Goal: Task Accomplishment & Management: Use online tool/utility

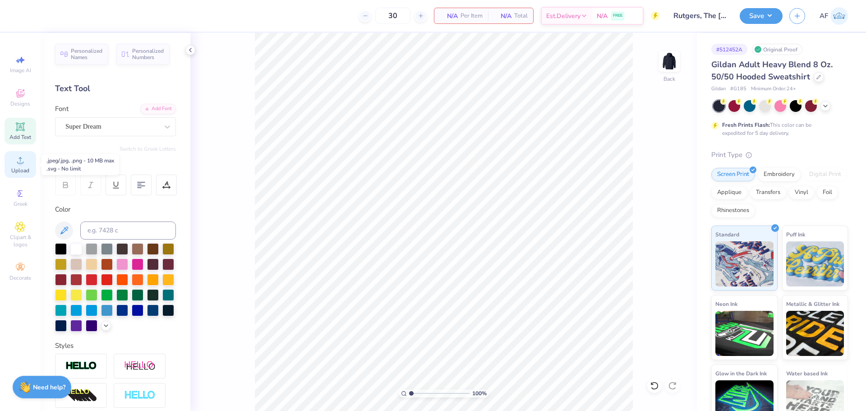
click at [19, 163] on icon at bounding box center [20, 160] width 6 height 6
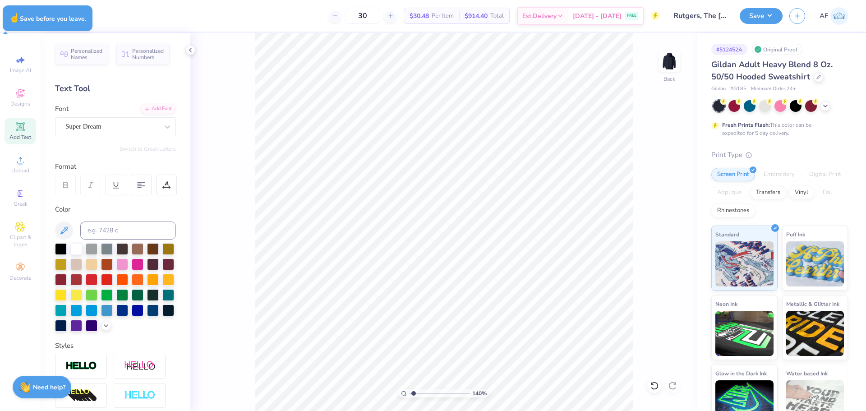
type input "1.39584517333908"
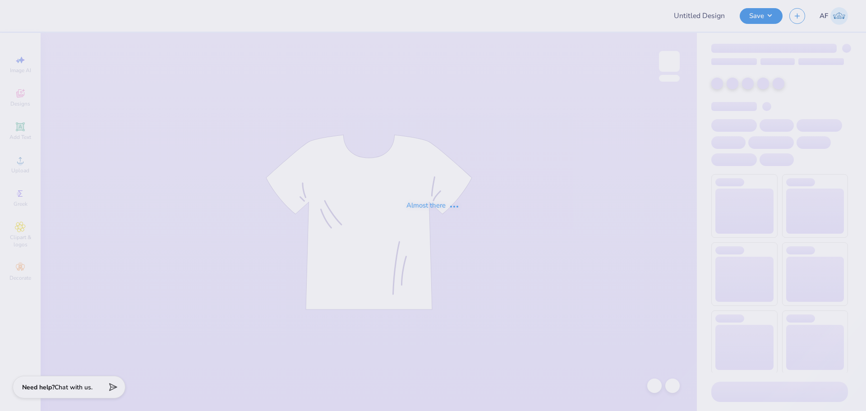
type input "Rutgers, The [GEOGRAPHIC_DATA][US_STATE]: [GEOGRAPHIC_DATA]/P : J"
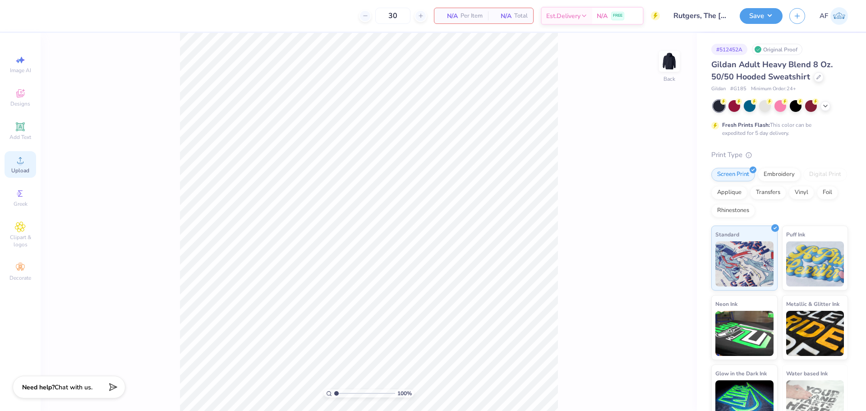
click at [21, 162] on circle at bounding box center [20, 163] width 5 height 5
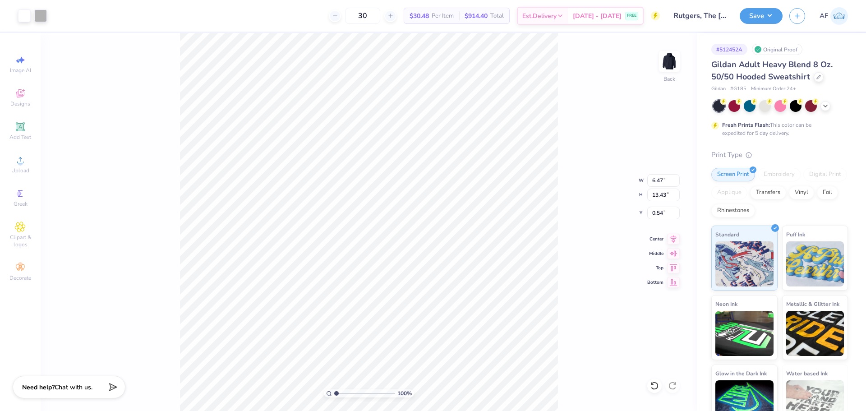
type input "4.27"
type input "8.85"
type input "3.00"
type input "0.20"
type input "0.33"
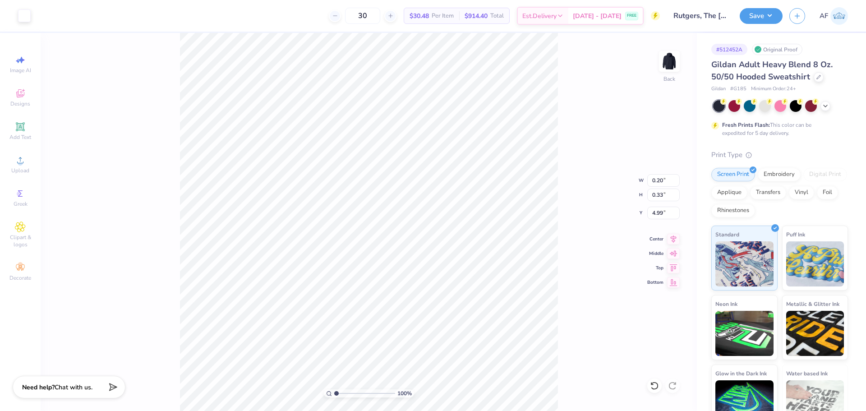
type input "4.99"
type input "2.96"
type input "5.30"
type input "6.56"
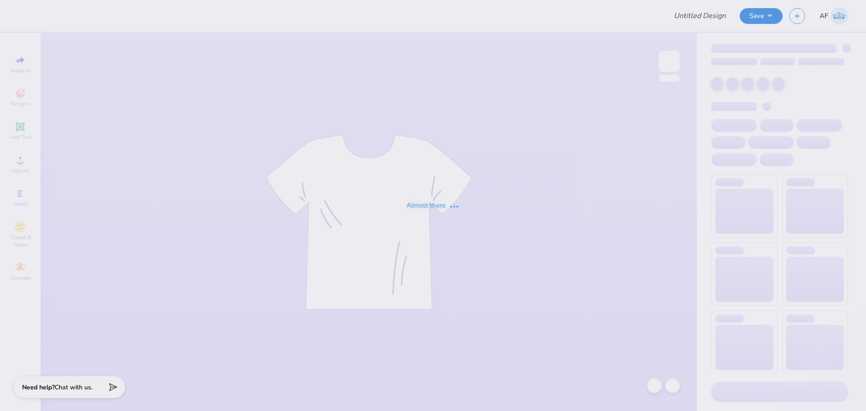
type input "Rutgers, The [GEOGRAPHIC_DATA][US_STATE]: [GEOGRAPHIC_DATA]/P : J"
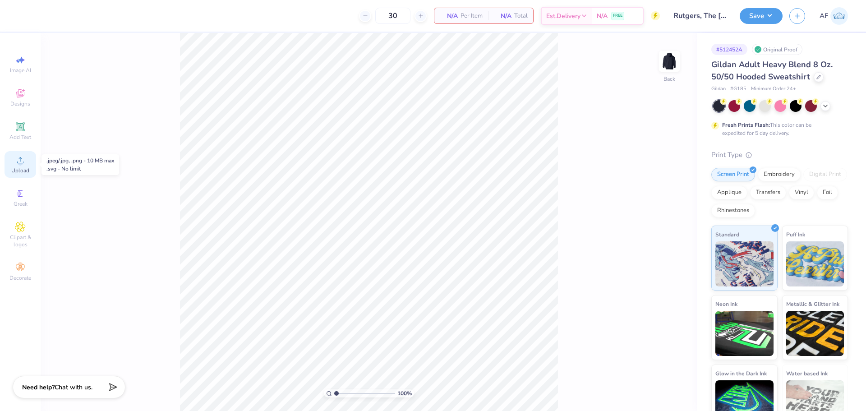
click at [14, 171] on span "Upload" at bounding box center [20, 170] width 18 height 7
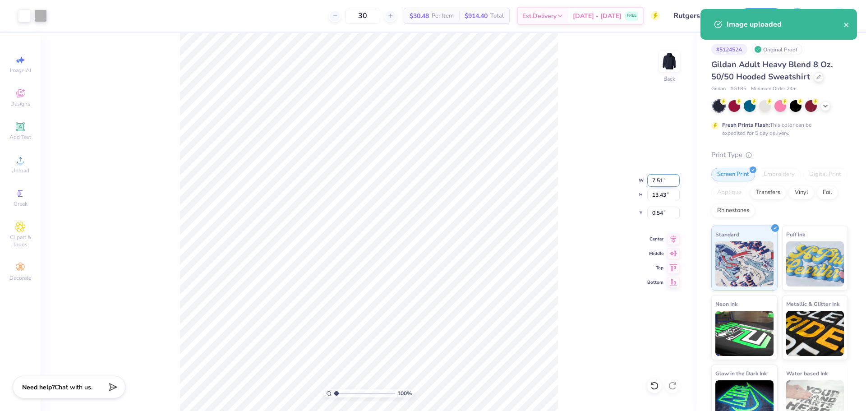
click at [659, 185] on input "7.51" at bounding box center [664, 180] width 32 height 13
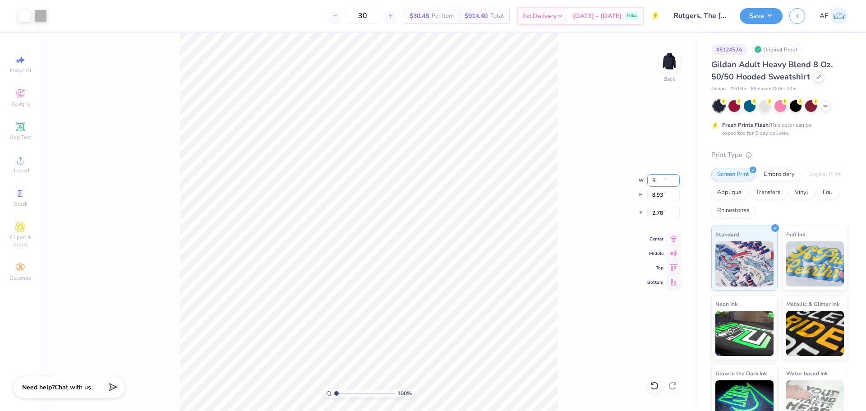
type input "5.00"
type input "8.93"
type input "2.78"
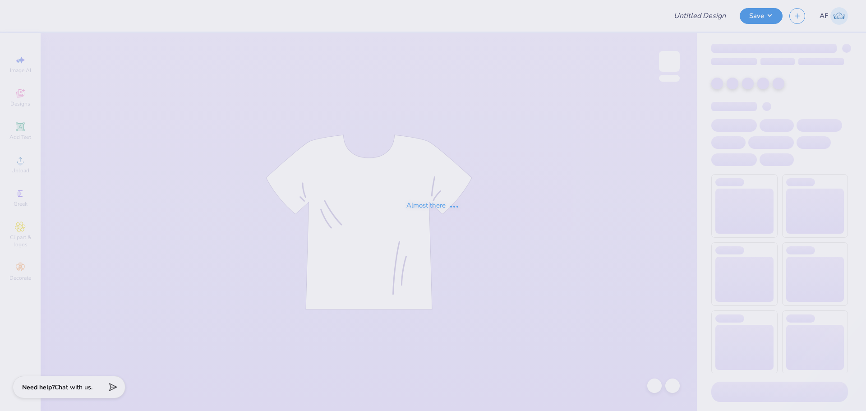
type input "Rutgers, The [GEOGRAPHIC_DATA][US_STATE]: [GEOGRAPHIC_DATA]/P : J"
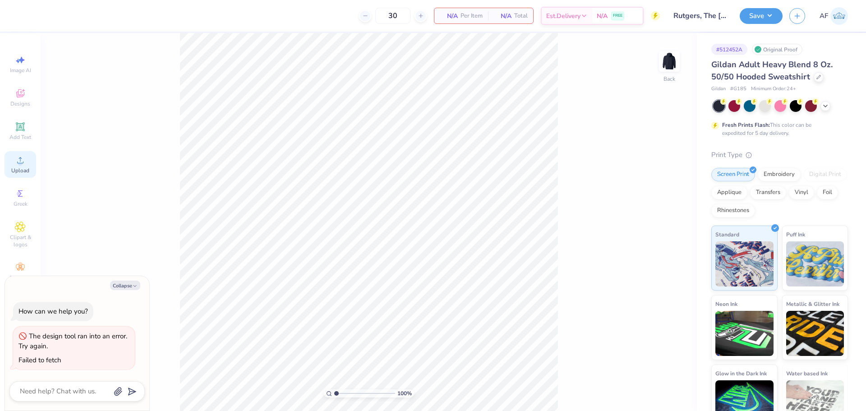
click at [18, 167] on div "Upload" at bounding box center [21, 164] width 32 height 27
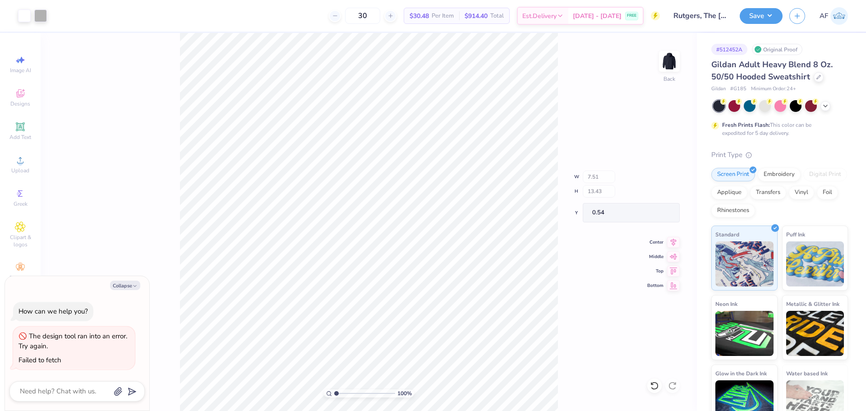
type textarea "x"
type input "3.80"
type input "5.51"
type input "0.65"
click at [385, 306] on li "Group" at bounding box center [393, 305] width 71 height 18
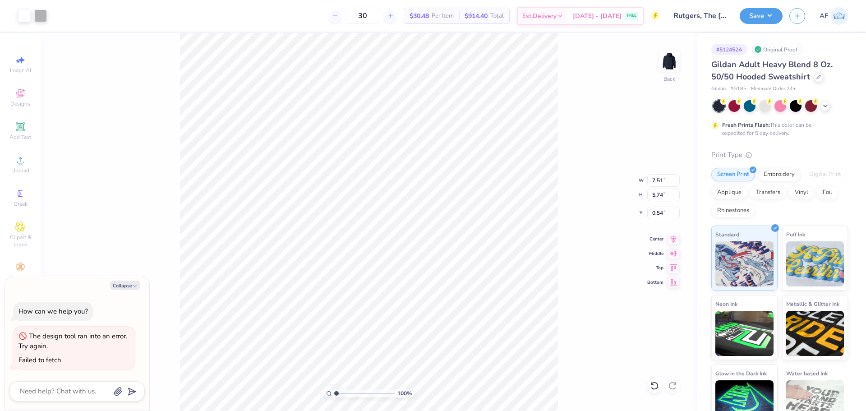
type textarea "x"
type input "7.17"
type input "5.68"
type input "8.29"
click at [410, 314] on li "Group" at bounding box center [414, 312] width 71 height 18
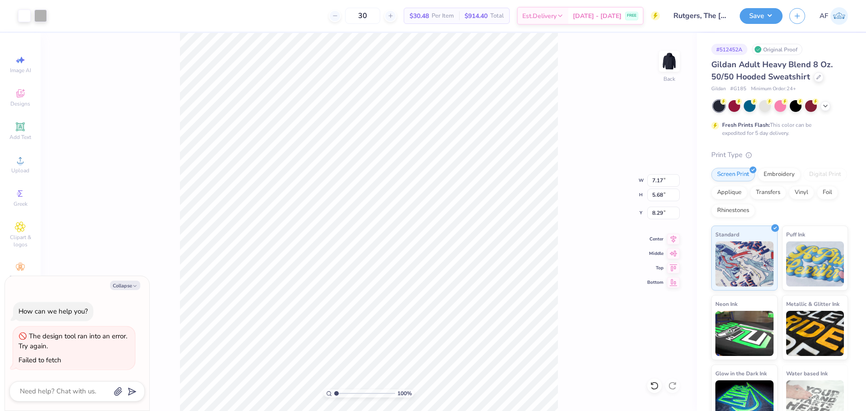
type textarea "x"
type input "7.51"
type input "13.43"
type input "0.54"
type textarea "x"
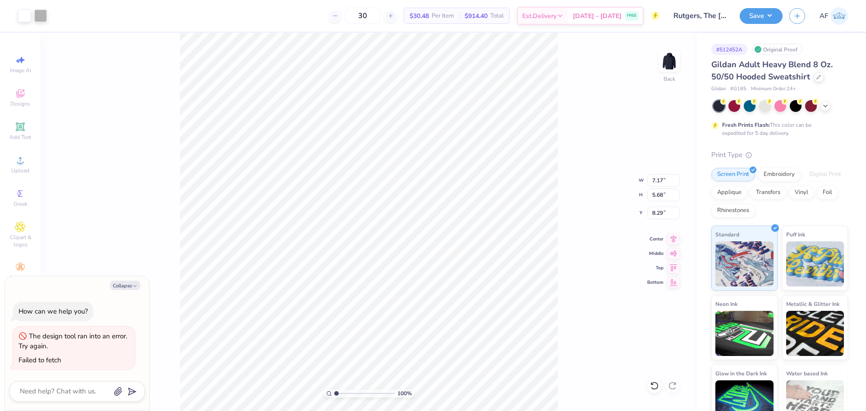
type input "7.03"
type textarea "x"
click at [654, 180] on input "7.51" at bounding box center [664, 180] width 32 height 13
click at [658, 198] on input "12.17" at bounding box center [664, 195] width 32 height 13
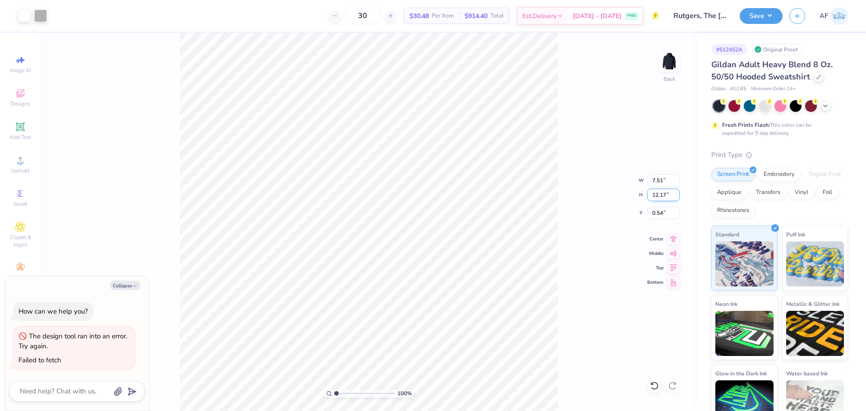
click at [658, 198] on input "12.17" at bounding box center [664, 195] width 32 height 13
type input "5"
type textarea "x"
type input "3.09"
type input "5.00"
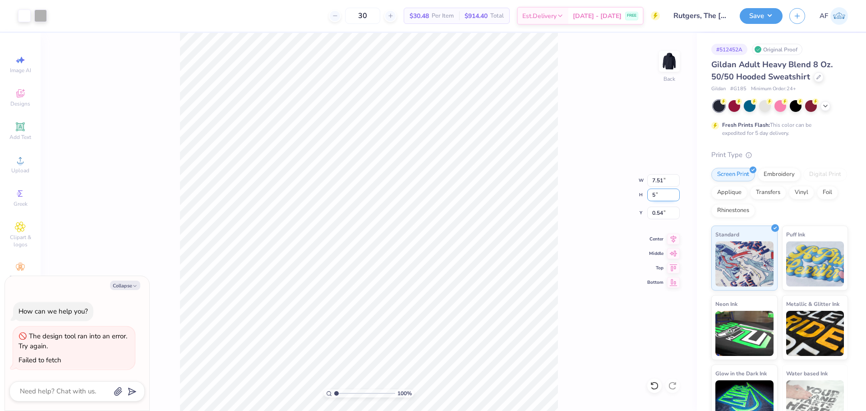
type input "4.12"
type textarea "x"
type input "4.16"
type textarea "x"
type input "9.00"
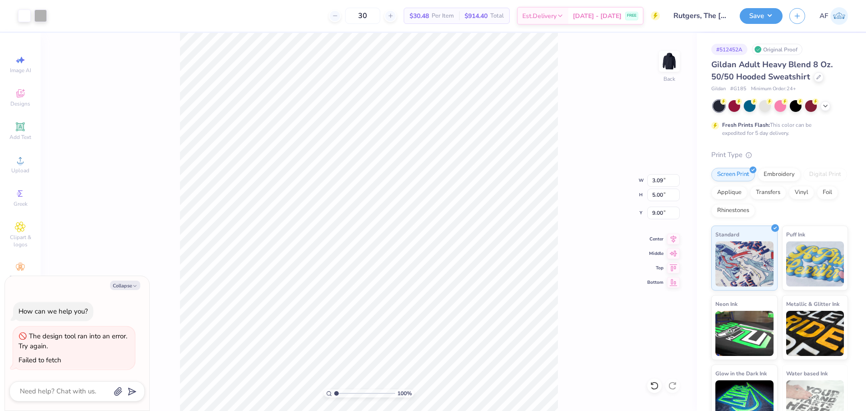
type textarea "x"
click at [653, 198] on input "5.00" at bounding box center [664, 195] width 32 height 13
type input "7"
type textarea "x"
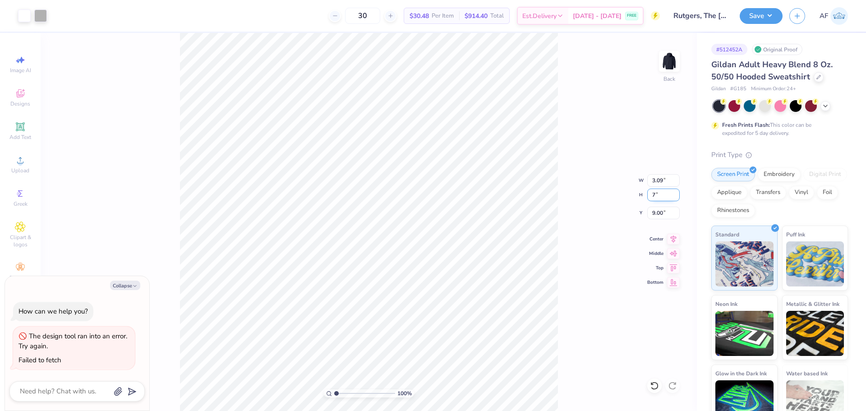
type input "4.32"
type input "7.00"
type textarea "x"
type input "6.54"
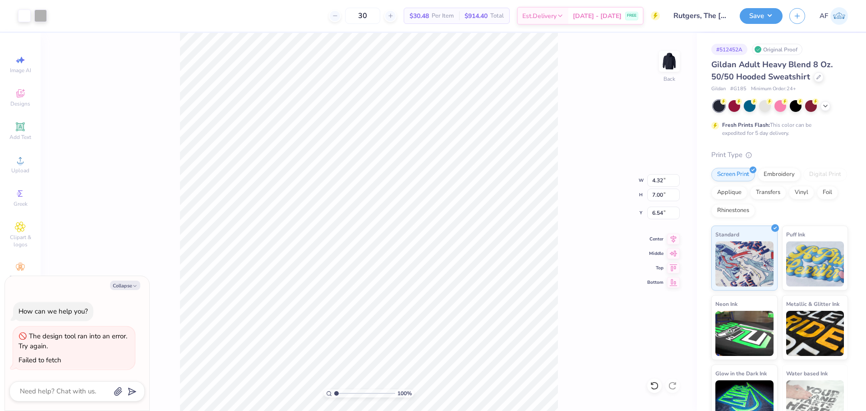
type textarea "x"
type input "6.37"
click at [23, 138] on span "Add Text" at bounding box center [20, 137] width 22 height 7
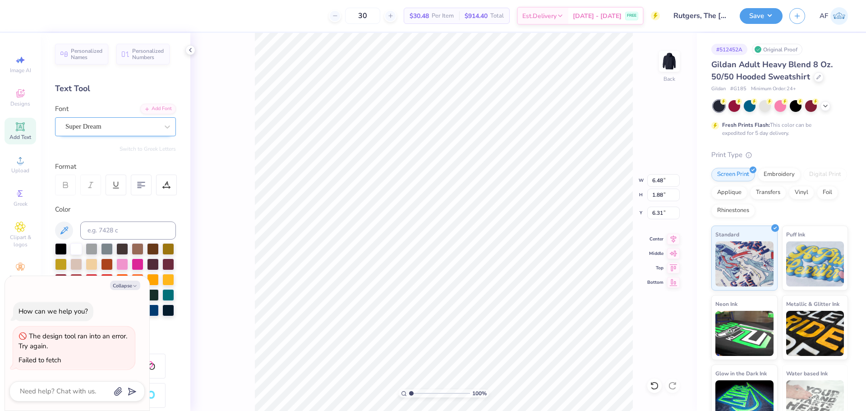
click at [90, 128] on div "Super Dream" at bounding box center [112, 127] width 95 height 14
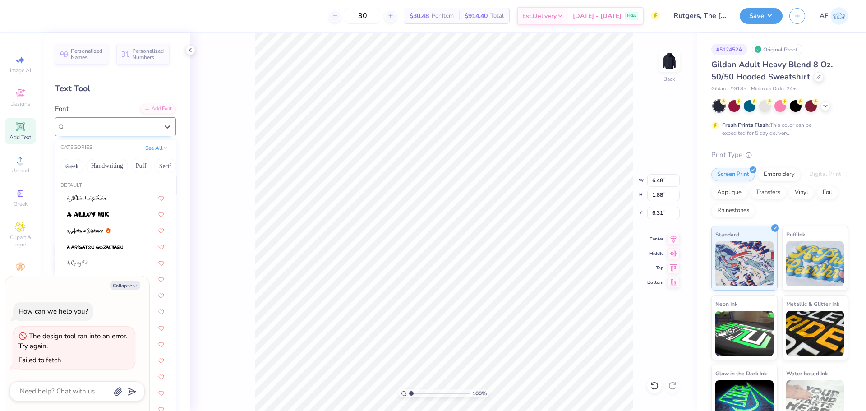
type textarea "x"
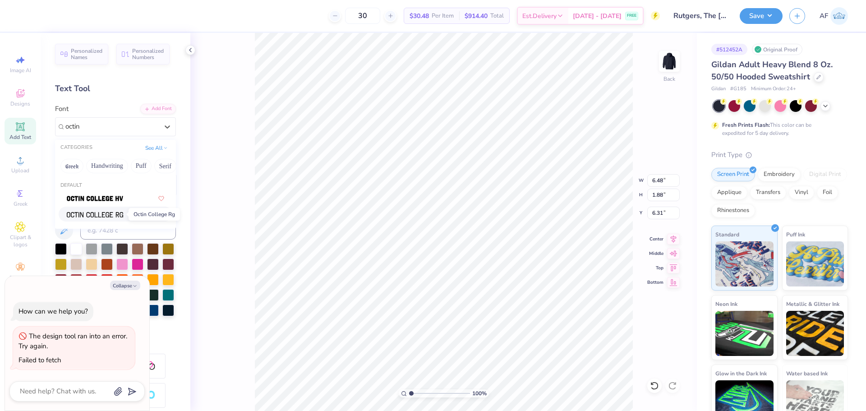
click at [122, 217] on img at bounding box center [95, 215] width 56 height 6
type input "octin"
type textarea "x"
type input "5.38"
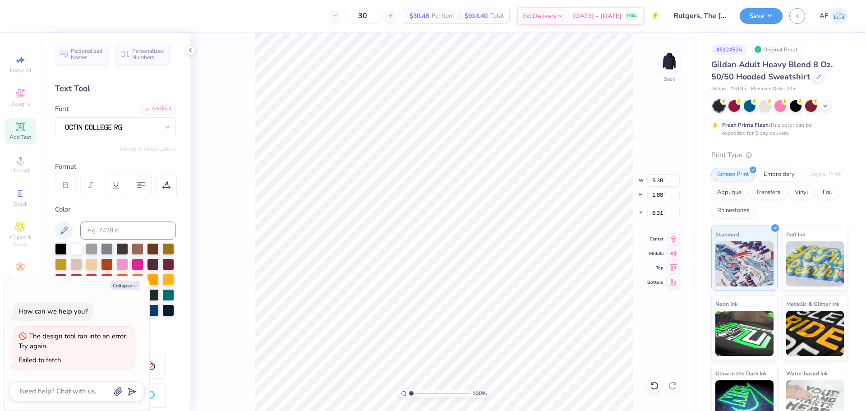
scroll to position [8, 1]
paste textarea "SIGMA DELTA TAU"
type textarea "x"
type textarea "SIGMA DELTA TAU"
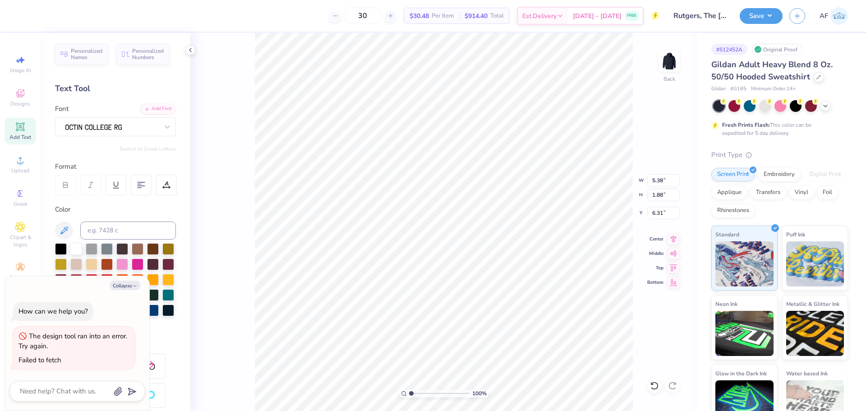
scroll to position [8, 3]
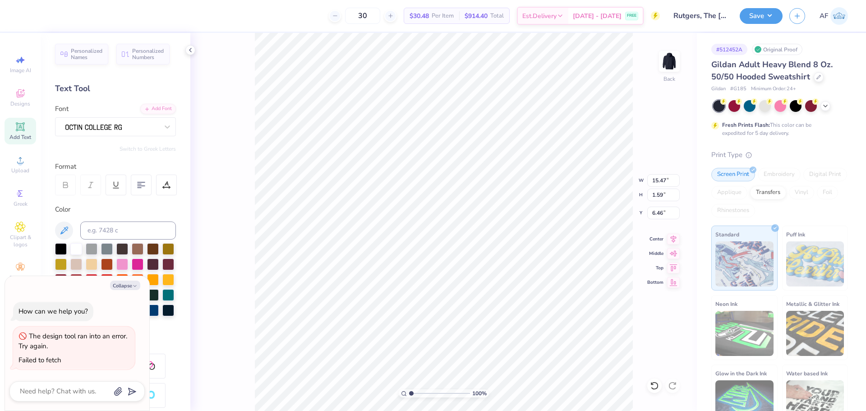
type textarea "x"
type input "3.00"
type textarea "x"
type input "8.98"
type input "0.92"
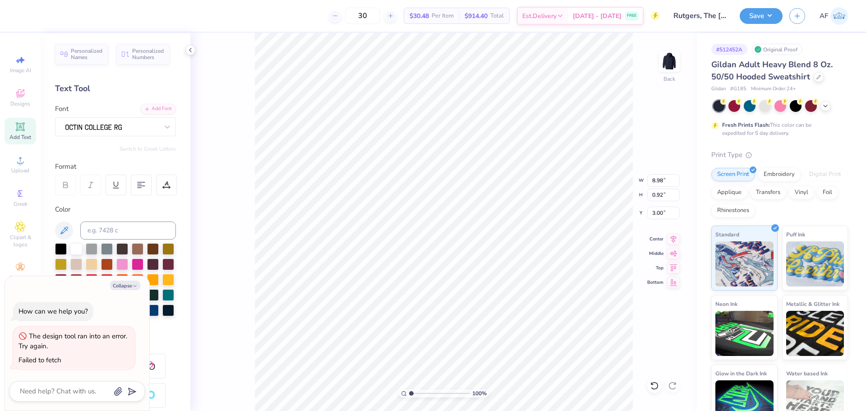
scroll to position [8, 4]
type textarea "x"
type textarea "SIGMA DELTA TAU"
paste textarea "SHINE AS ONE"
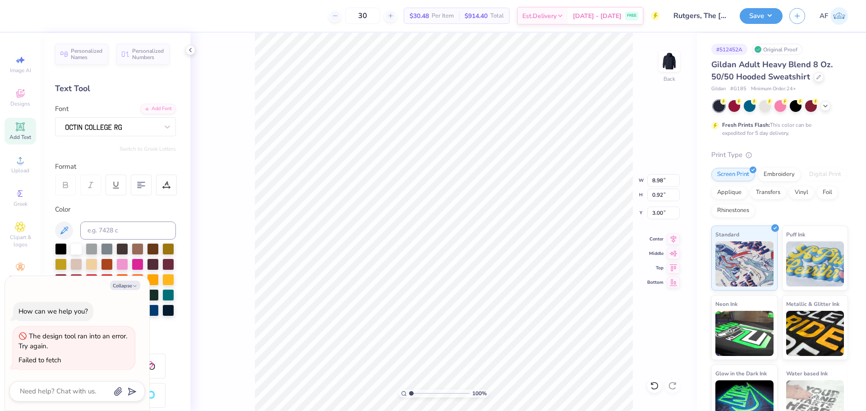
type textarea "x"
type textarea "SIGMA DELTA TAU SHINE AS ONE"
drag, startPoint x: 442, startPoint y: 259, endPoint x: 442, endPoint y: 240, distance: 19.0
click at [442, 240] on ul "Cut Copy Paste Remove Background Duplicate Download vector Select All Delete Gr…" at bounding box center [446, 285] width 71 height 247
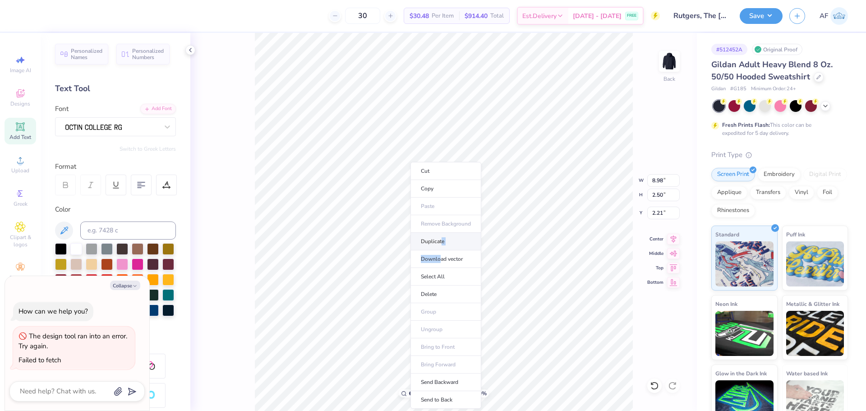
click at [442, 240] on li "Duplicate" at bounding box center [446, 242] width 71 height 18
type textarea "x"
type input "3.21"
type textarea "x"
type input "6.37"
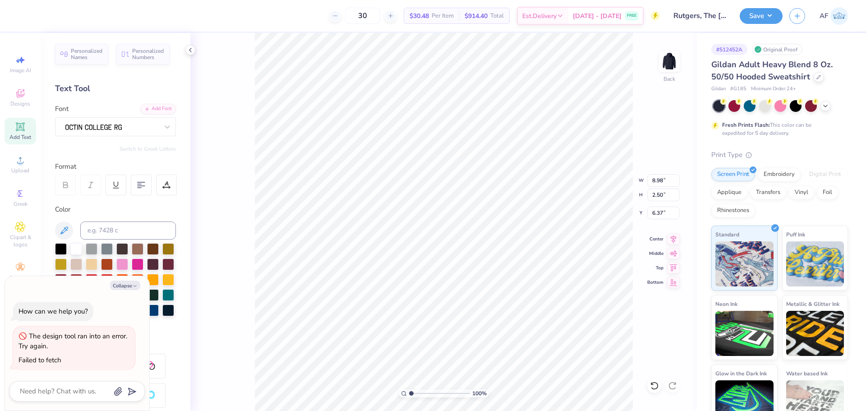
scroll to position [8, 4]
paste textarea "FALL 2025"
type textarea "x"
type textarea "FALL 2025 SHINE AS ONE"
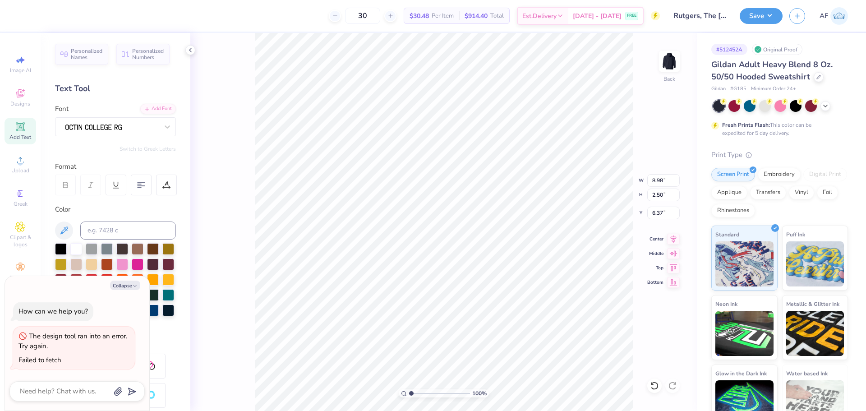
paste textarea "RUTGERS UNIVERSITY"
type textarea "x"
type textarea "FALL 2025 RUTGERS UNIVERSITY"
click at [439, 241] on li "Duplicate" at bounding box center [443, 242] width 71 height 18
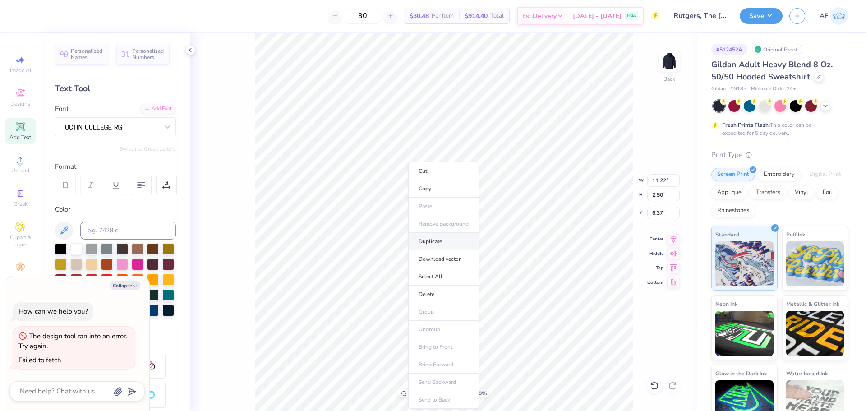
type textarea "x"
type input "7.37"
type textarea "x"
type input "3.46"
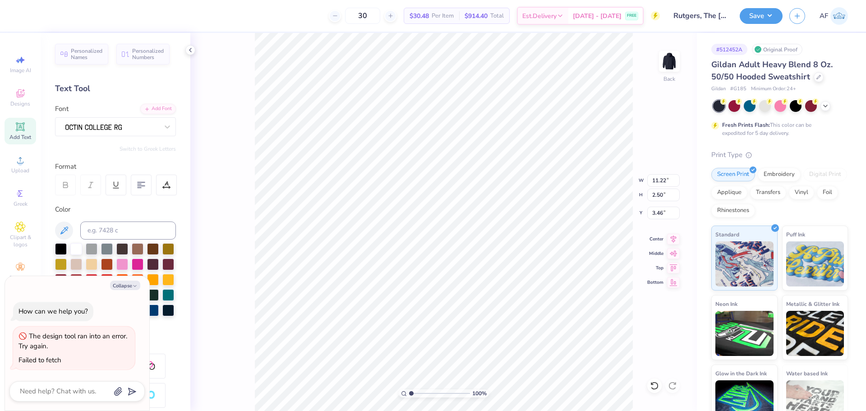
type textarea "x"
type textarea "®"
type textarea "x"
type input "1.39584517333908"
type textarea "x"
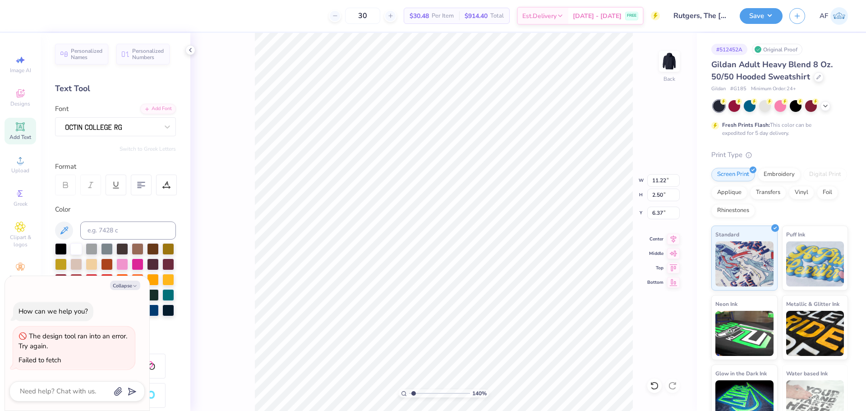
type input "1.39584517333908"
type textarea "x"
type input "1.39584517333908"
type textarea "x"
type input "1.39584517333908"
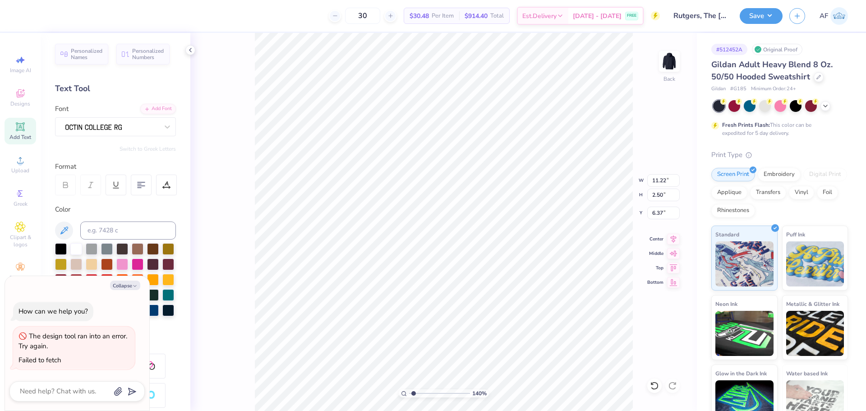
type textarea "x"
type input "8.56"
type input "1.91"
type input "1.39584517333908"
type textarea "x"
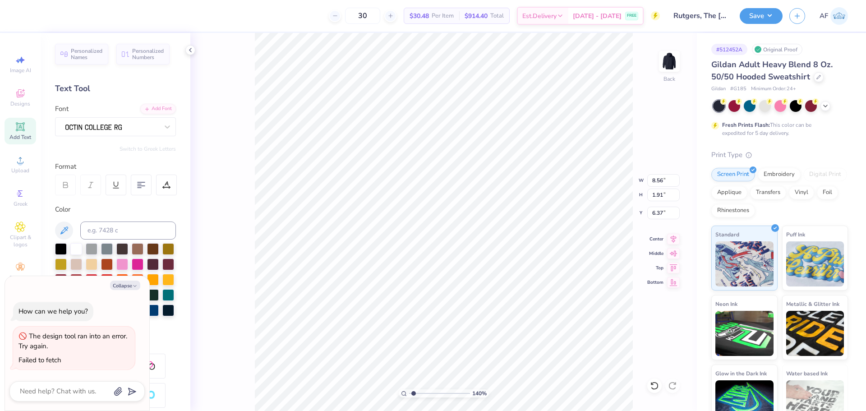
type input "1.39584517333908"
type textarea "x"
type input "1.39584517333908"
type textarea "x"
type input "1.39584517333908"
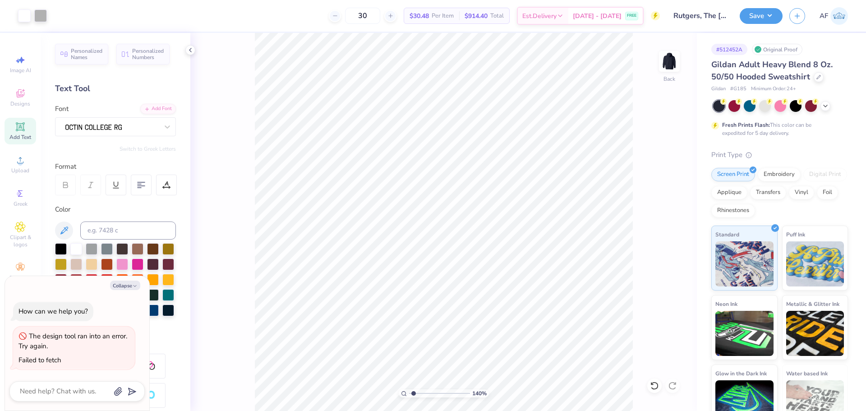
type textarea "x"
type input "1.39584517333908"
type textarea "x"
type input "1.39584517333908"
type textarea "x"
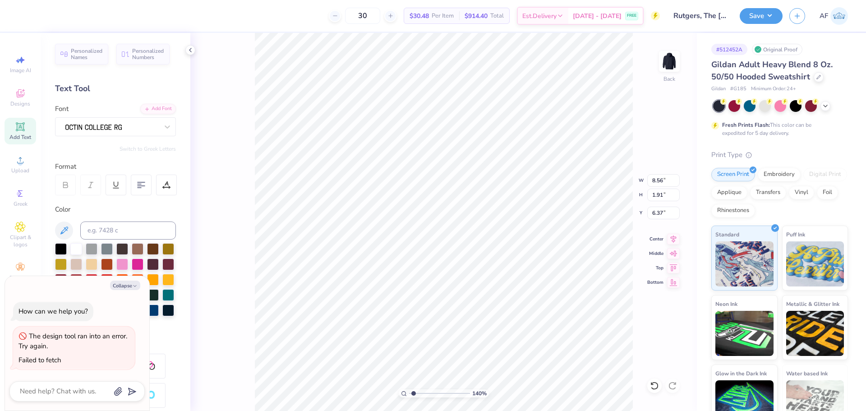
type input "6.30"
type input "1.39584517333908"
type textarea "x"
type input "1.39584517333908"
type textarea "x"
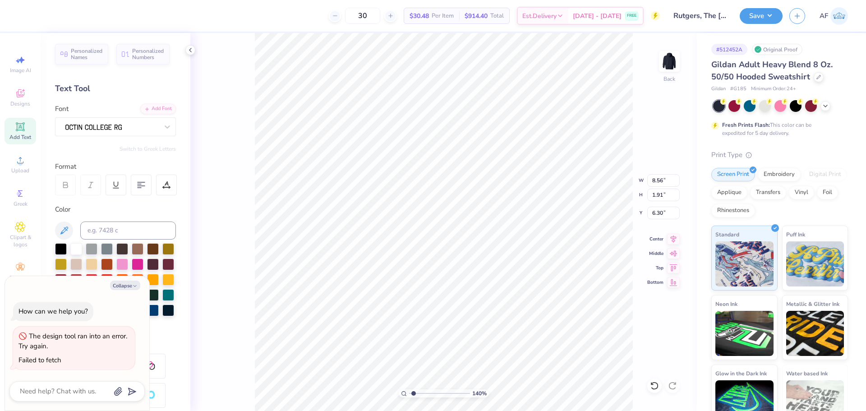
type input "1.39584517333908"
type textarea "x"
type input "5.34"
type input "1.39584517333908"
type textarea "x"
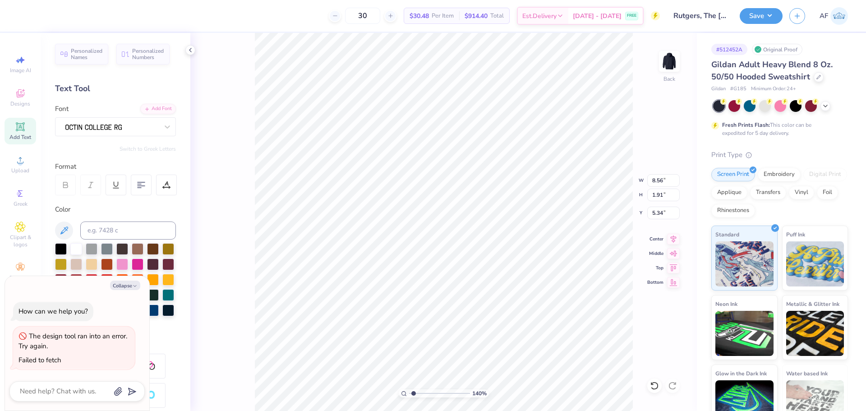
type input "8.98"
type input "2.50"
type input "2.21"
type input "1.39584517333908"
type textarea "x"
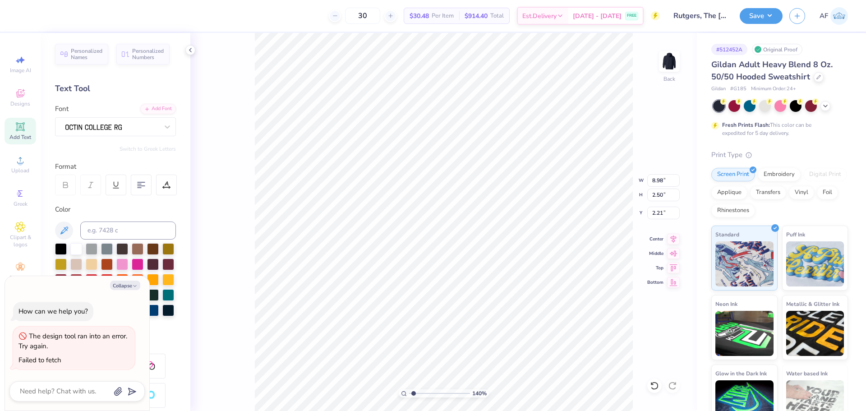
type input "1.39584517333908"
type textarea "x"
type input "1.39584517333908"
type textarea "x"
type input "1.46"
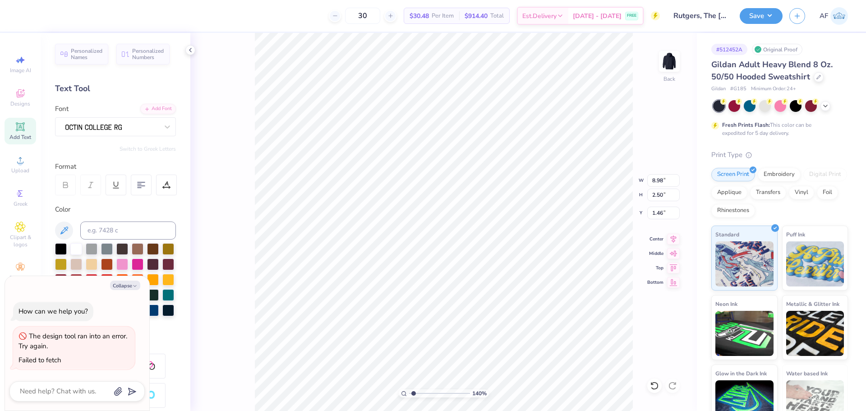
type input "1.39584517333908"
type textarea "x"
type input "8.56"
type input "1.91"
type input "5.34"
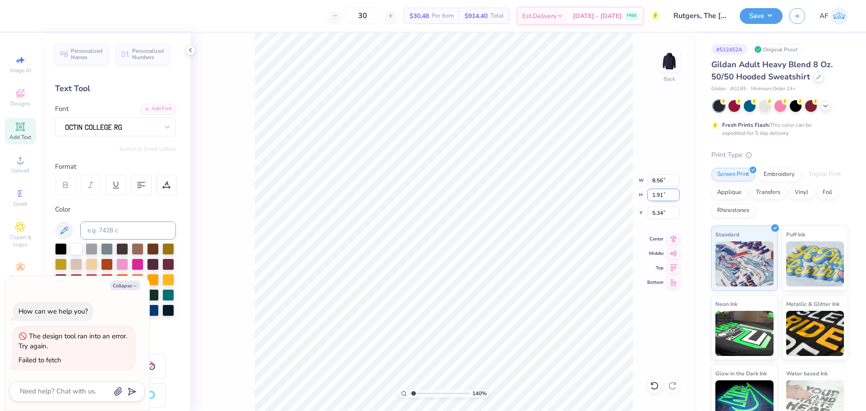
click at [657, 198] on input "1.91" at bounding box center [664, 195] width 32 height 13
type input "1.5"
click at [660, 214] on input "5.34" at bounding box center [664, 213] width 32 height 13
type input "1.39584517333908"
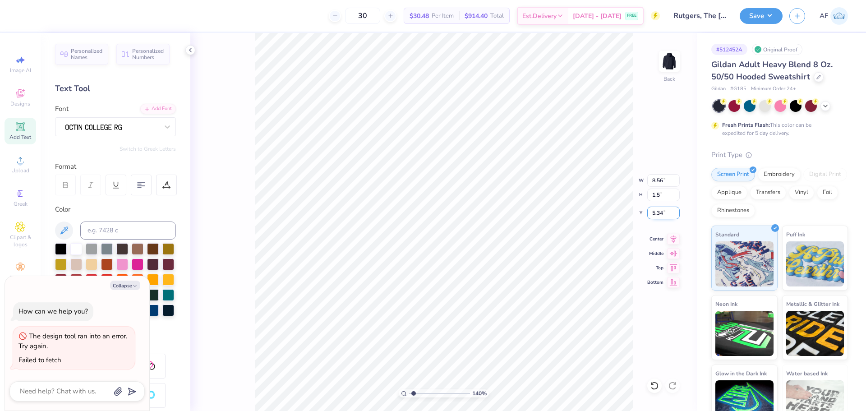
type textarea "x"
type input "6.73"
type input "1.50"
type input "5.55"
type input "1.39584517333908"
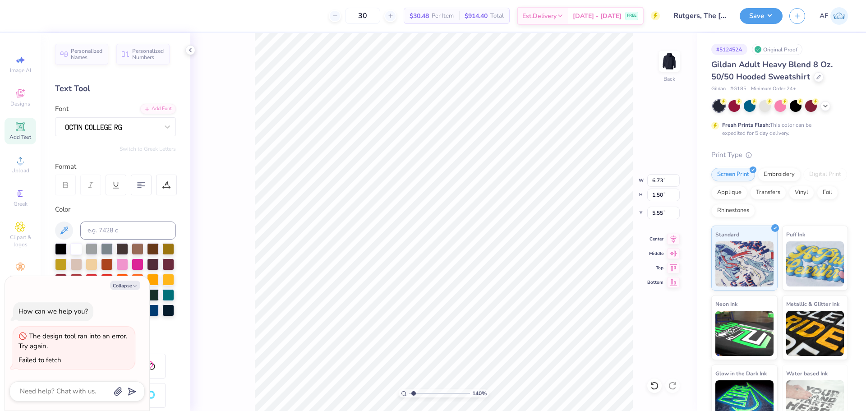
type textarea "x"
type input "1.39584517333908"
type textarea "x"
type input "1.39584517333908"
type textarea "x"
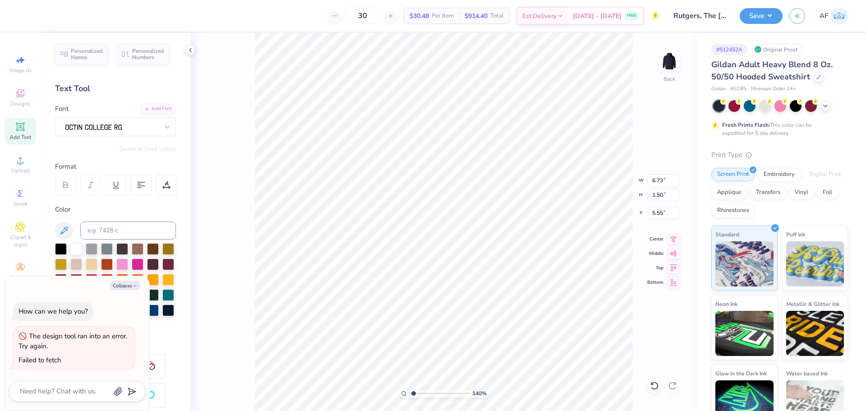
type input "5.07"
type input "1.39584517333908"
type textarea "x"
type input "4.32"
type input "3.30"
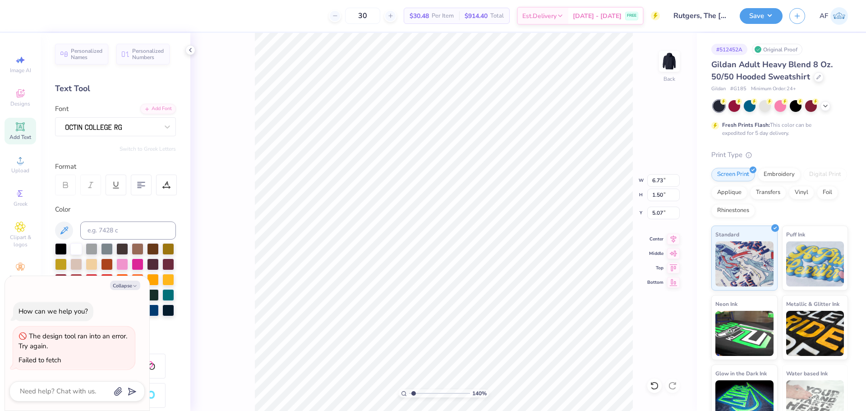
type input "6.37"
type input "1.39584517333908"
type textarea "x"
type input "1.39584517333908"
type textarea "x"
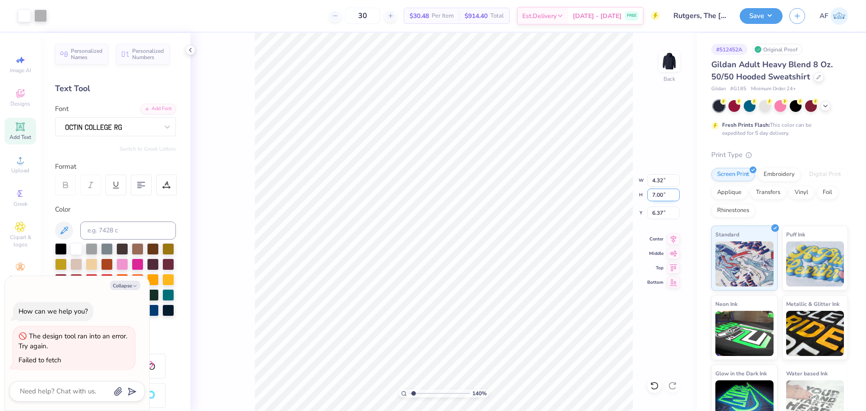
click at [653, 195] on input "7.00" at bounding box center [664, 195] width 32 height 13
type input "6"
type input "1.39584517333908"
type textarea "x"
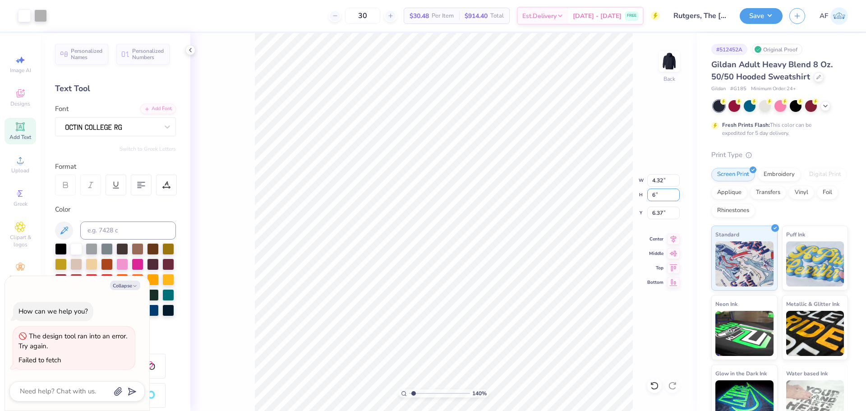
type input "3.71"
type input "6.00"
type input "6.87"
type input "1.39584517333908"
type textarea "x"
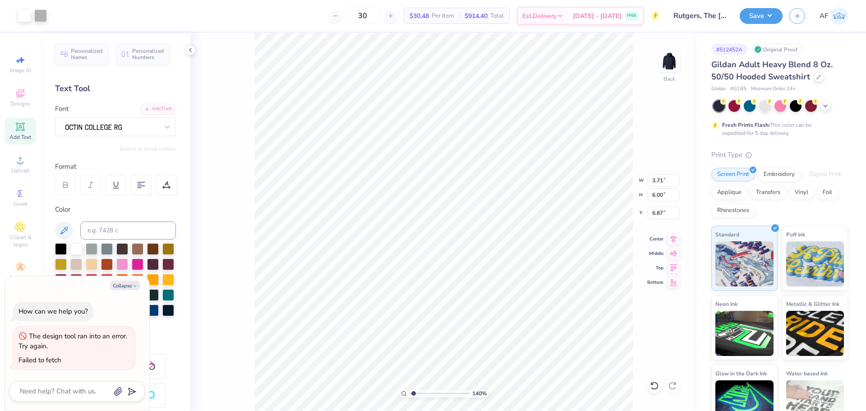
type input "1.39584517333908"
type textarea "x"
type input "7.47"
type input "1.39584517333908"
type textarea "x"
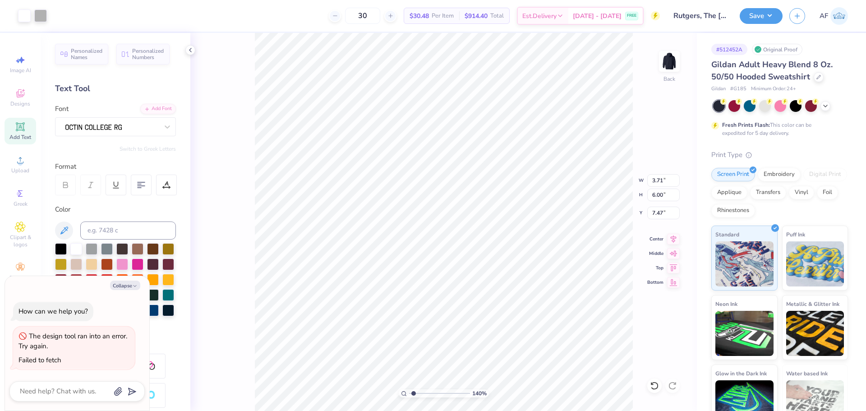
type input "6.73"
type input "1.50"
type input "5.07"
click at [658, 178] on input "6.73" at bounding box center [664, 180] width 32 height 13
click at [655, 196] on input "1.50" at bounding box center [664, 195] width 32 height 13
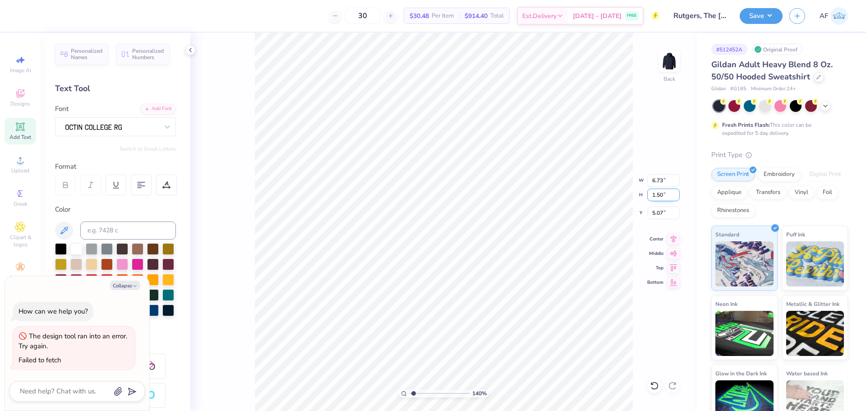
click at [655, 196] on input "1.50" at bounding box center [664, 195] width 32 height 13
type input "2"
type input "1.39584517333908"
type textarea "x"
type input "8.98"
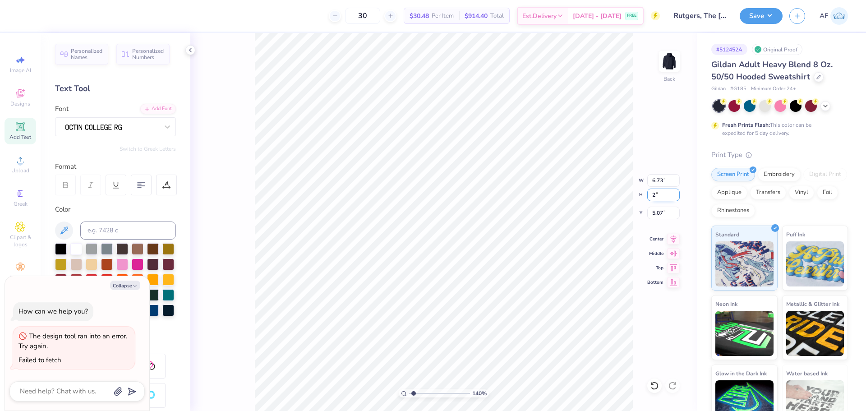
type input "2.00"
type input "4.82"
type input "1.39584517333908"
type textarea "x"
type input "1.39584517333908"
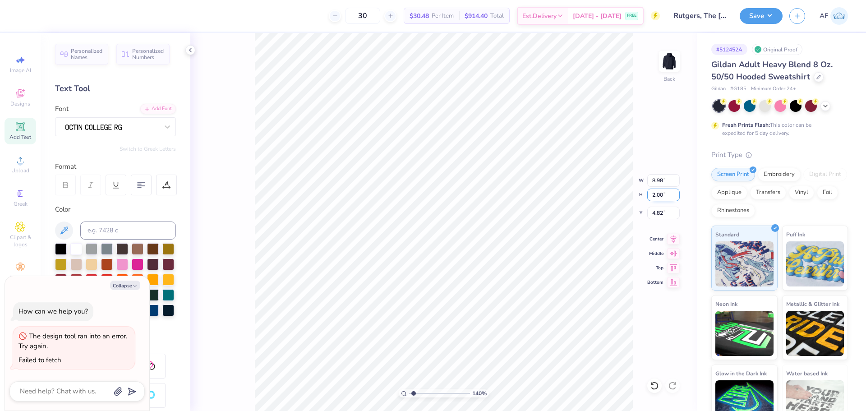
type textarea "x"
type input "1.39584517333908"
type textarea "x"
type input "2.50"
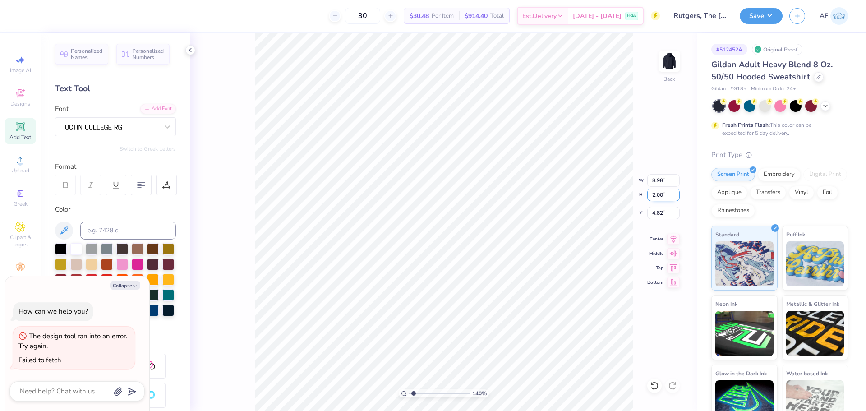
type input "1.46"
click at [654, 195] on input "2.50" at bounding box center [664, 195] width 32 height 13
type input "2"
type input "1.39584517333908"
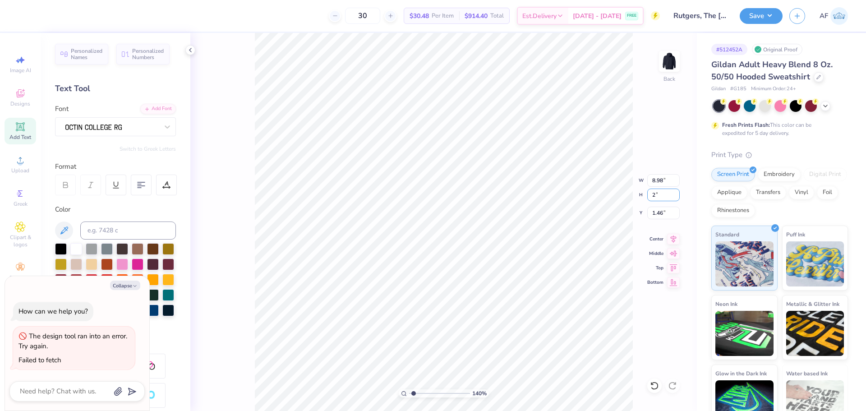
type textarea "x"
type input "7.18"
type input "2.00"
type input "1.71"
type input "1.39584517333908"
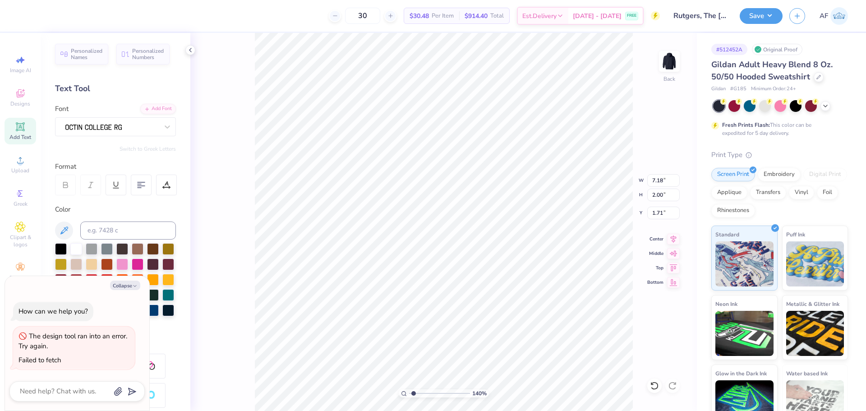
type textarea "x"
type input "1.39584517333908"
type textarea "x"
type input "1.59"
type input "1.39584517333908"
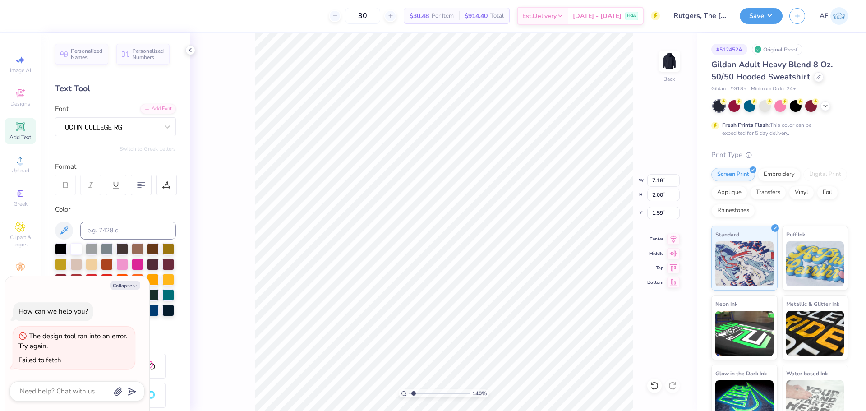
type textarea "x"
type input "1.39584517333908"
type textarea "x"
type input "8.98"
type input "5.24"
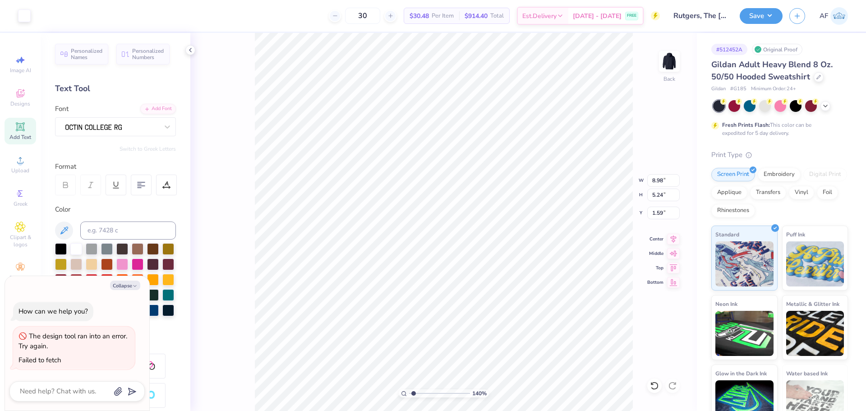
type input "1.39584517333908"
type textarea "x"
type input "1.39584517333908"
type textarea "x"
type input "1.39584517333908"
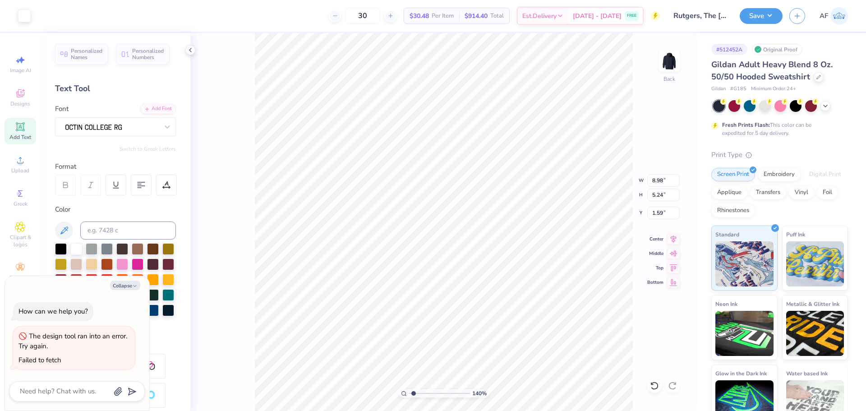
type textarea "x"
type input "3.00"
type input "1.39584517333908"
type textarea "x"
type input "1.39584517333908"
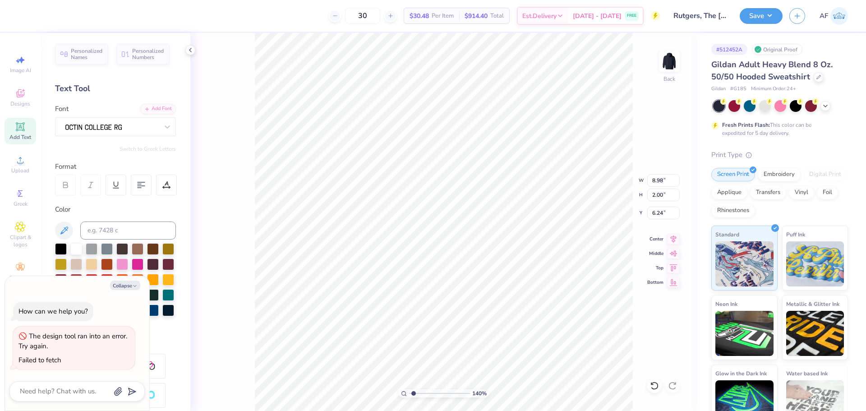
type textarea "x"
type input "7.18"
type input "3.00"
type input "1.39584517333908"
type textarea "x"
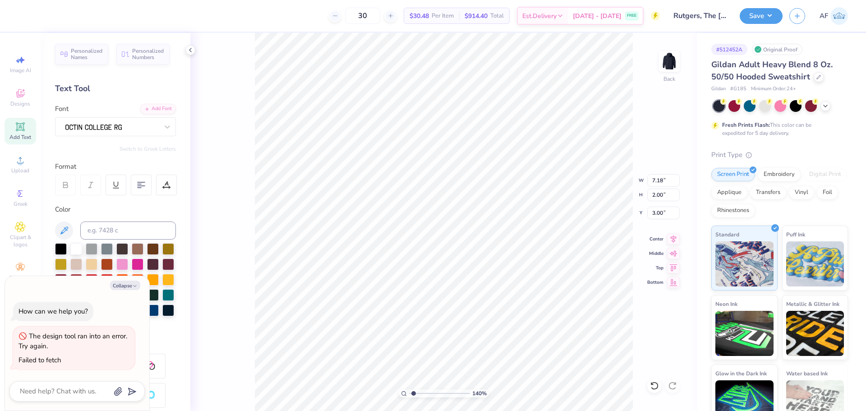
type input "1.39584517333908"
type textarea "x"
click at [417, 241] on li "Duplicate" at bounding box center [413, 242] width 71 height 18
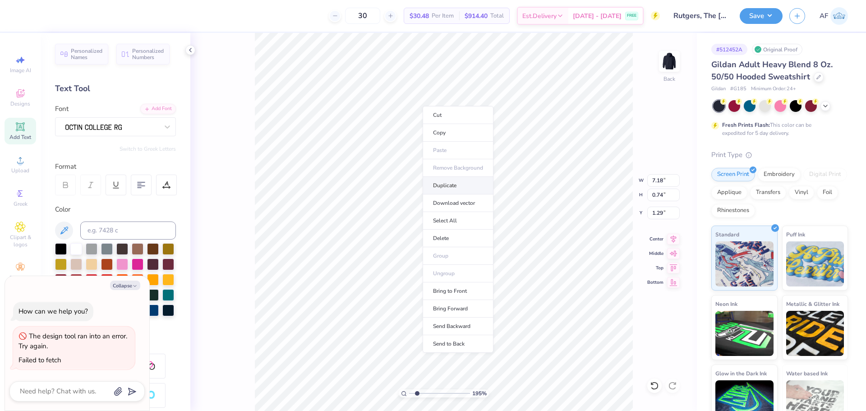
click at [455, 186] on li "Duplicate" at bounding box center [458, 186] width 71 height 18
